Goal: Obtain resource: Download file/media

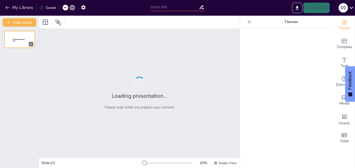
type input "Imported constitucion.pptx"
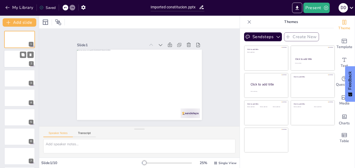
click at [21, 62] on div at bounding box center [19, 59] width 31 height 18
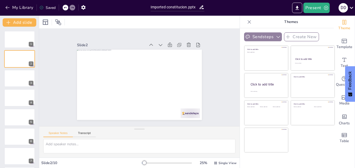
click at [259, 35] on button "Sendsteps" at bounding box center [263, 36] width 38 height 9
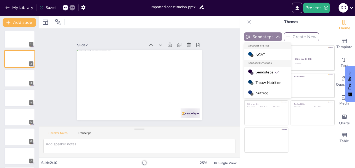
click at [259, 35] on button "Sendsteps" at bounding box center [263, 36] width 38 height 9
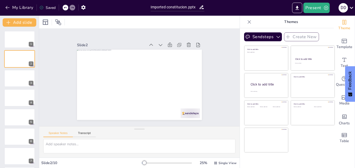
scroll to position [59, 0]
click at [84, 7] on icon "button" at bounding box center [83, 7] width 4 height 4
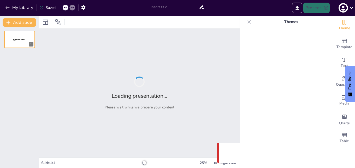
type input "Imported constitucion.pptx"
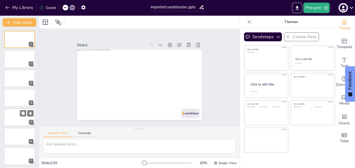
click at [18, 115] on div at bounding box center [19, 117] width 31 height 18
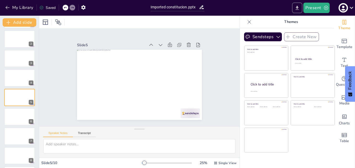
click at [296, 7] on icon "Export to PowerPoint" at bounding box center [297, 7] width 5 height 5
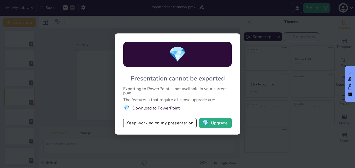
click at [161, 108] on li "💎 Download to PowerPoint" at bounding box center [177, 108] width 109 height 7
click at [213, 123] on button "💎 Upgrade" at bounding box center [215, 123] width 33 height 10
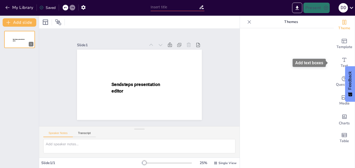
scroll to position [44, 0]
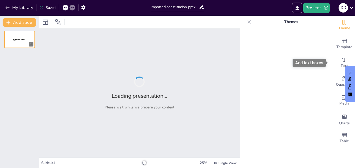
type input "Imported constitucion.pptx"
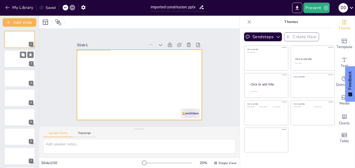
click at [18, 53] on div at bounding box center [19, 59] width 31 height 18
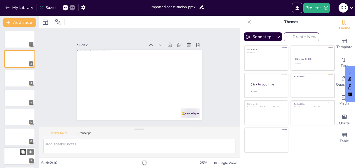
click at [24, 155] on button at bounding box center [23, 152] width 6 height 6
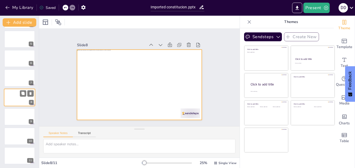
scroll to position [79, 0]
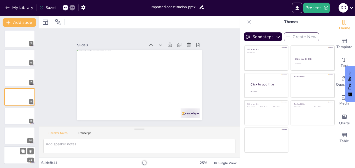
click at [7, 153] on div at bounding box center [19, 155] width 31 height 18
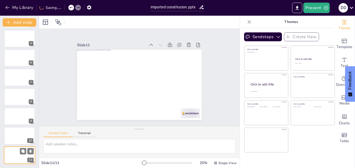
scroll to position [5, 0]
click at [13, 134] on div at bounding box center [19, 136] width 31 height 18
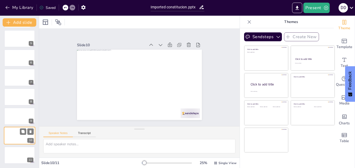
scroll to position [0, 0]
